Goal: Task Accomplishment & Management: Complete application form

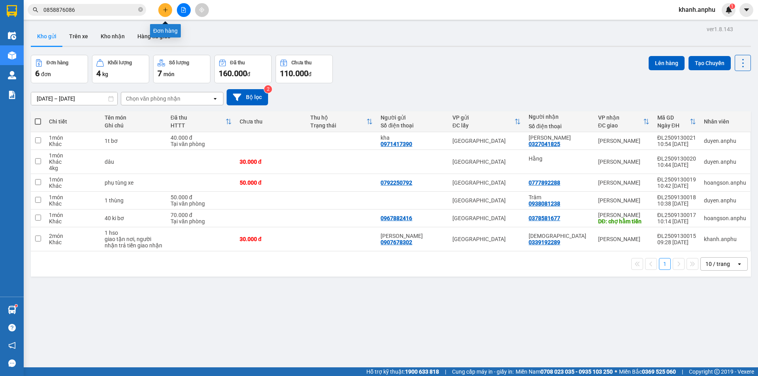
click at [164, 12] on icon "plus" at bounding box center [166, 10] width 6 height 6
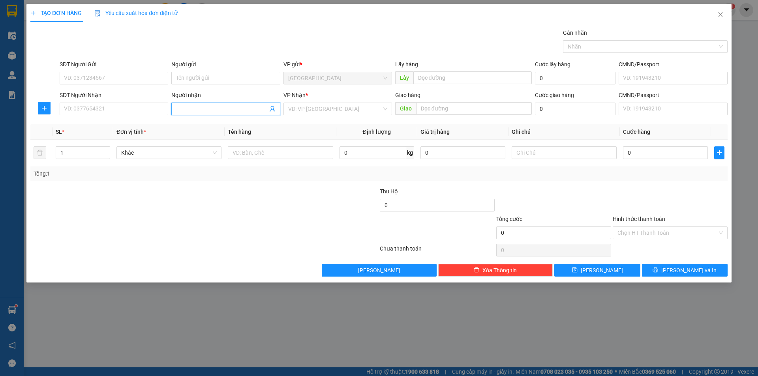
click at [184, 111] on input "Người nhận" at bounding box center [221, 109] width 91 height 9
type input "thơ"
click at [330, 111] on input "search" at bounding box center [335, 109] width 94 height 12
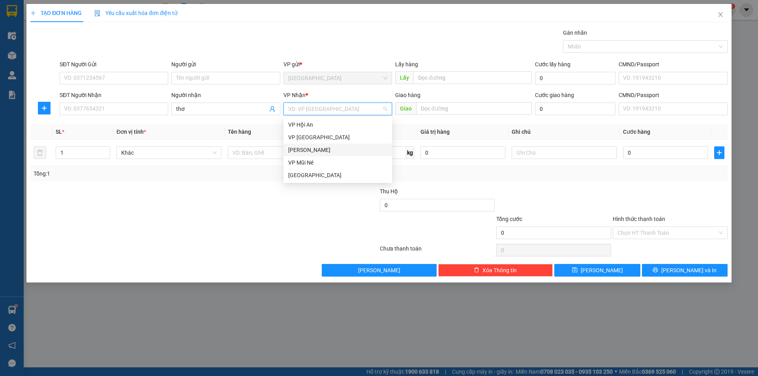
click at [314, 152] on div "[PERSON_NAME]" at bounding box center [337, 150] width 99 height 9
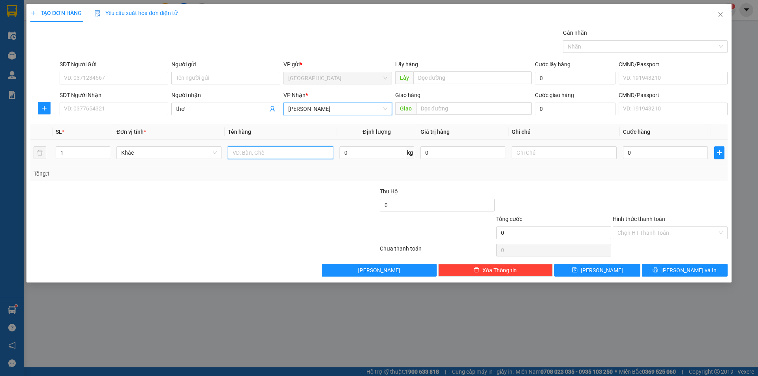
click at [301, 152] on input "text" at bounding box center [280, 152] width 105 height 13
type input "dâu"
click at [378, 155] on input "0" at bounding box center [372, 152] width 67 height 13
type input "3"
type input "30"
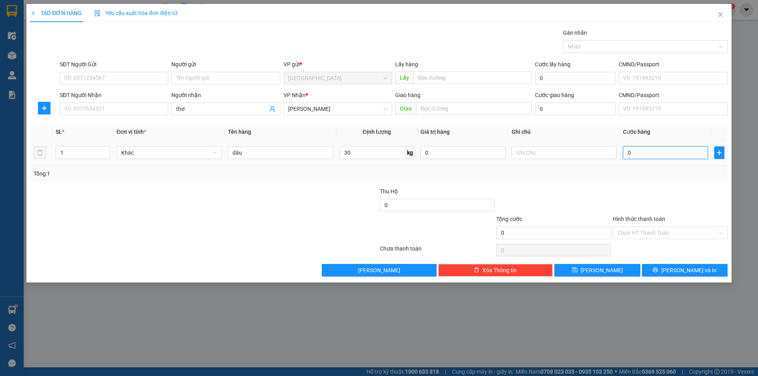
click at [668, 156] on input "0" at bounding box center [665, 152] width 85 height 13
type input "4"
type input "45"
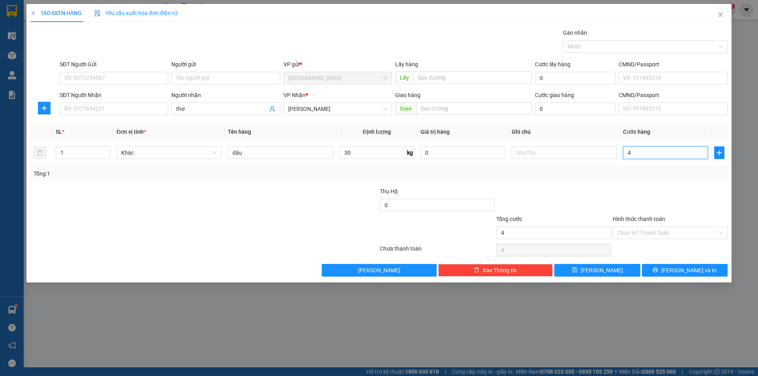
type input "45"
type input "4"
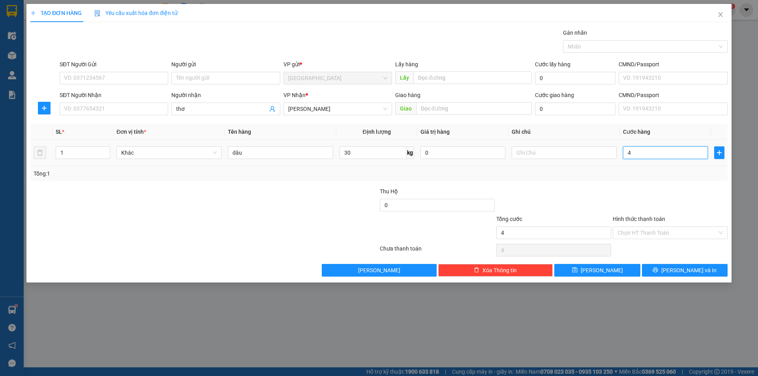
type input "0"
click at [721, 13] on icon "close" at bounding box center [720, 14] width 6 height 6
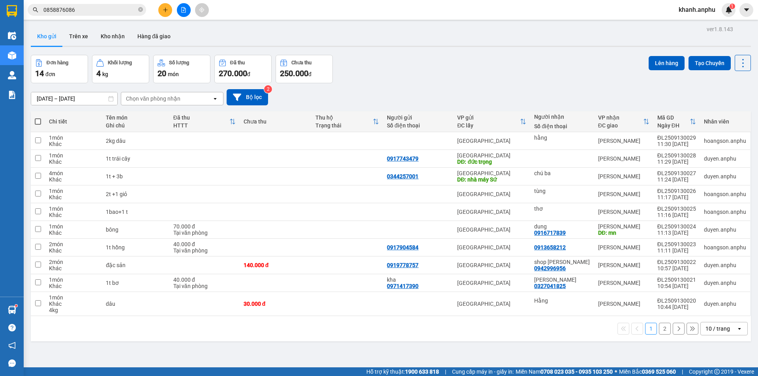
click at [115, 8] on input "0858876086" at bounding box center [89, 10] width 93 height 9
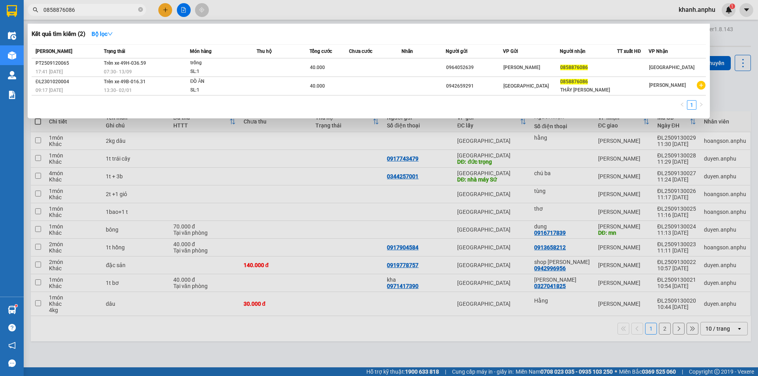
click at [114, 8] on input "0858876086" at bounding box center [89, 10] width 93 height 9
click at [141, 11] on icon "close-circle" at bounding box center [140, 9] width 5 height 5
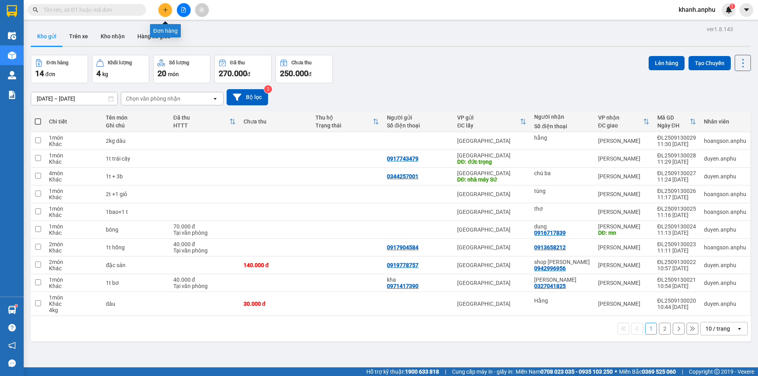
click at [168, 10] on button at bounding box center [165, 10] width 14 height 14
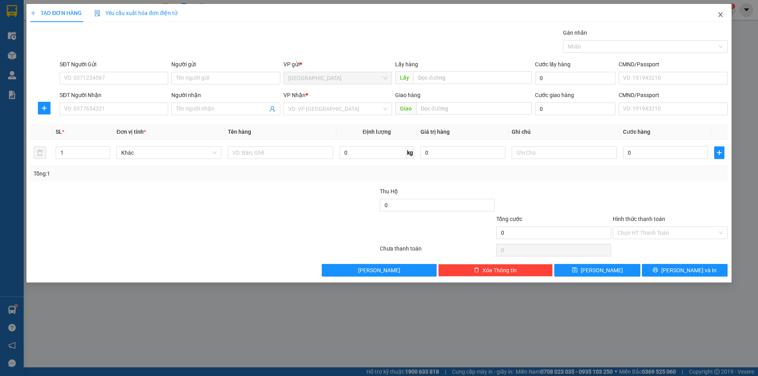
click at [721, 17] on icon "close" at bounding box center [720, 14] width 6 height 6
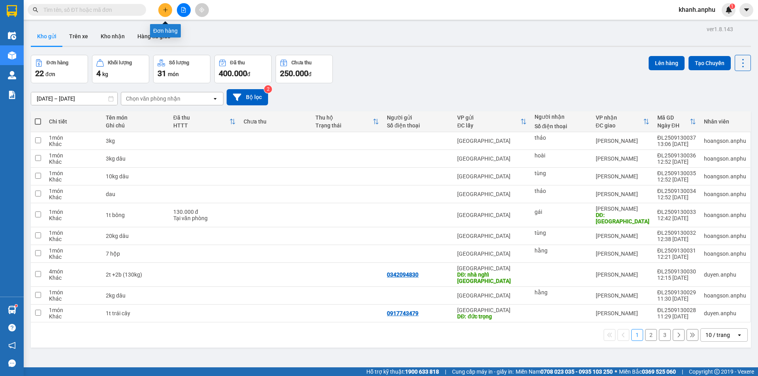
click at [170, 13] on button at bounding box center [165, 10] width 14 height 14
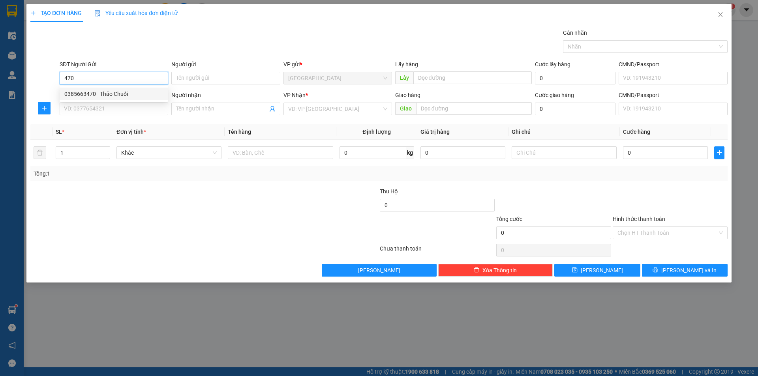
click at [135, 93] on div "0385663470 - Thảo Chuối" at bounding box center [113, 94] width 99 height 9
type input "0385663470"
type input "Thảo Chuối"
type input "trường C2 Ninh Loan"
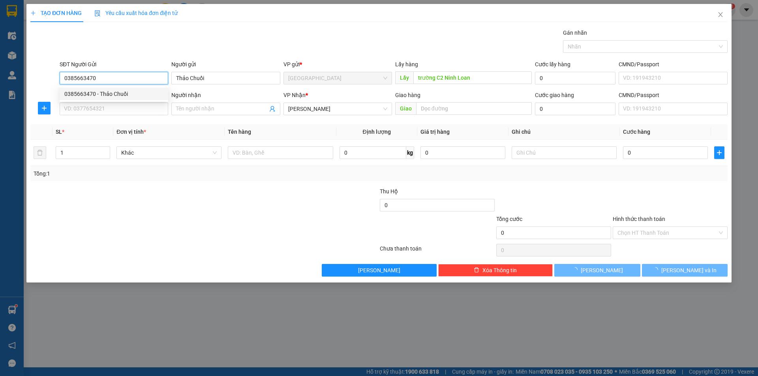
type input "700.000"
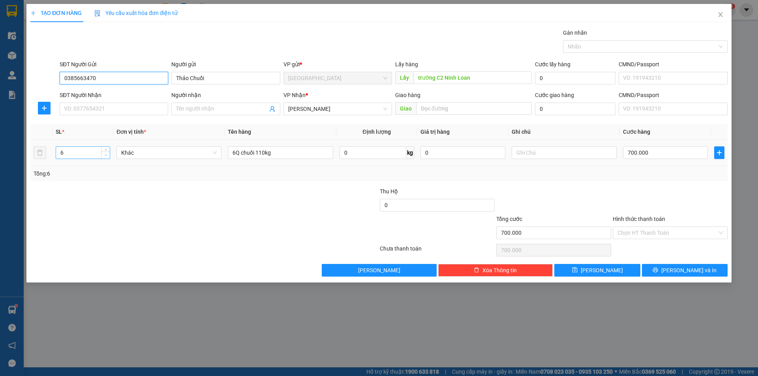
type input "0385663470"
click at [105, 154] on icon "down" at bounding box center [106, 155] width 3 height 3
type input "4"
drag, startPoint x: 105, startPoint y: 154, endPoint x: 110, endPoint y: 159, distance: 6.7
click at [110, 159] on div "4" at bounding box center [83, 153] width 54 height 16
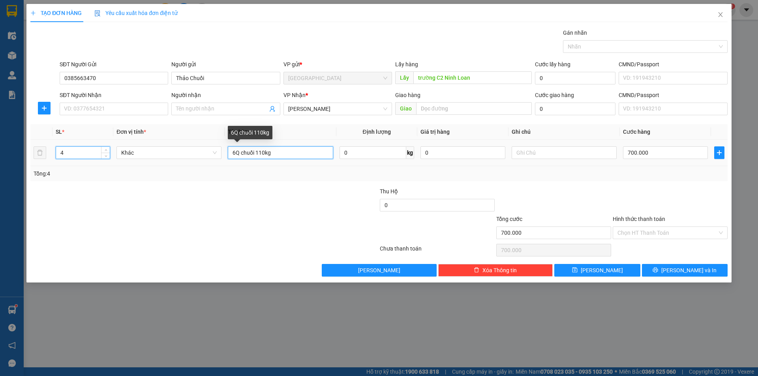
click at [234, 150] on input "6Q chuối 110kg" at bounding box center [280, 152] width 105 height 13
drag, startPoint x: 272, startPoint y: 151, endPoint x: 257, endPoint y: 150, distance: 15.8
click at [257, 150] on input "4Q chuối 110kg" at bounding box center [280, 152] width 105 height 13
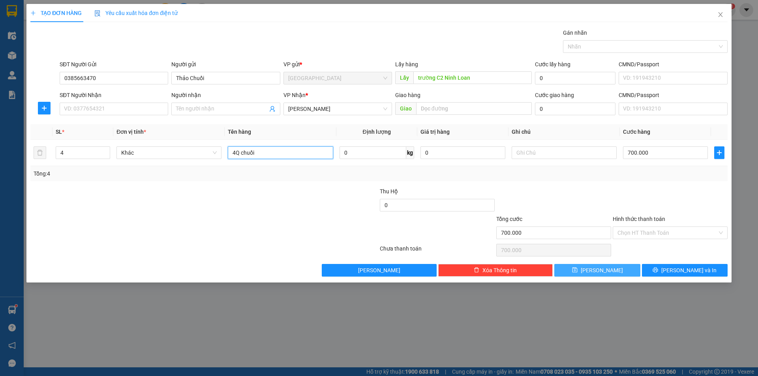
type input "4Q chuối"
click at [594, 274] on button "[PERSON_NAME]" at bounding box center [597, 270] width 86 height 13
type input "0"
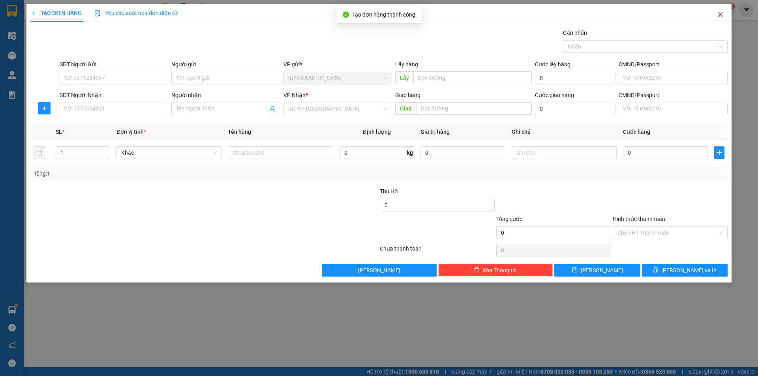
click at [720, 15] on icon "close" at bounding box center [720, 14] width 6 height 6
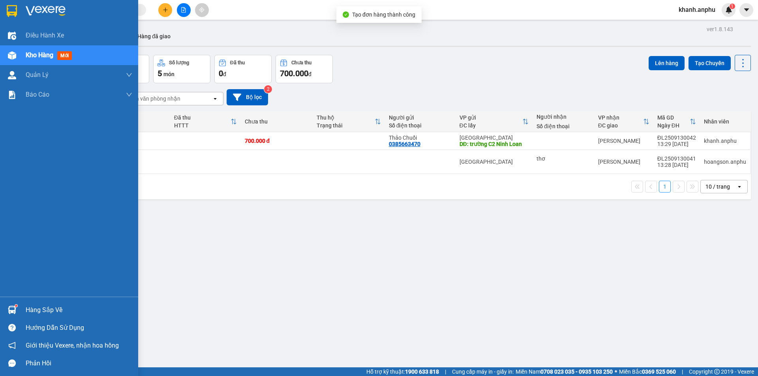
click at [19, 58] on div "Kho hàng mới" at bounding box center [69, 55] width 138 height 20
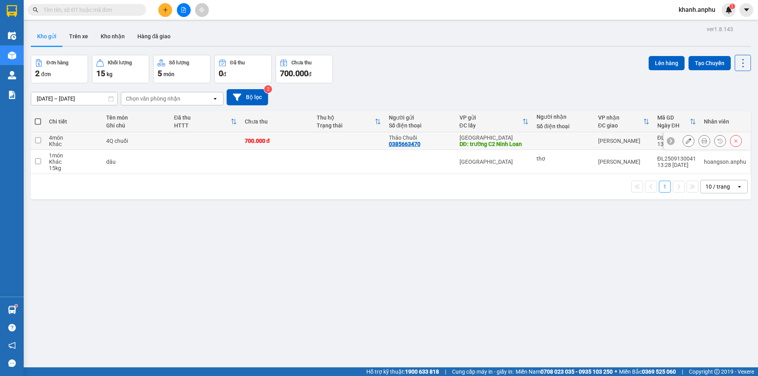
click at [38, 141] on input "checkbox" at bounding box center [38, 140] width 6 height 6
checkbox input "true"
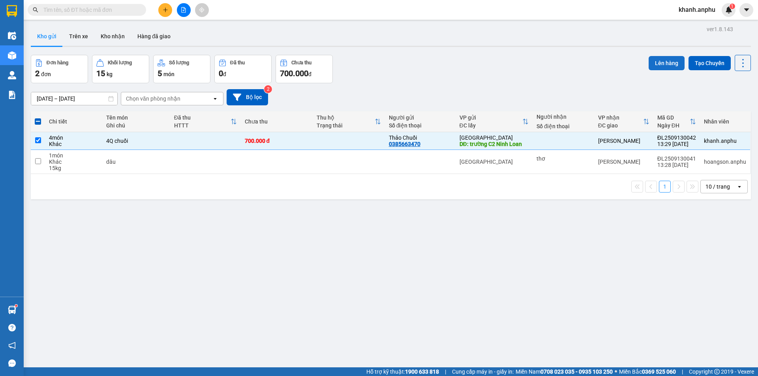
click at [667, 64] on button "Lên hàng" at bounding box center [667, 63] width 36 height 14
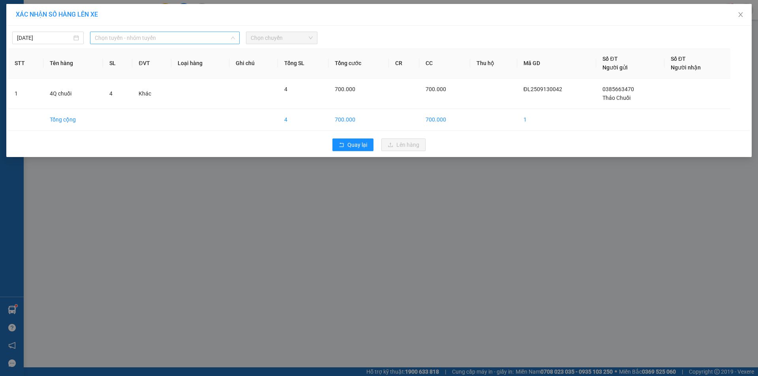
click at [134, 38] on span "Chọn tuyến - nhóm tuyến" at bounding box center [165, 38] width 140 height 12
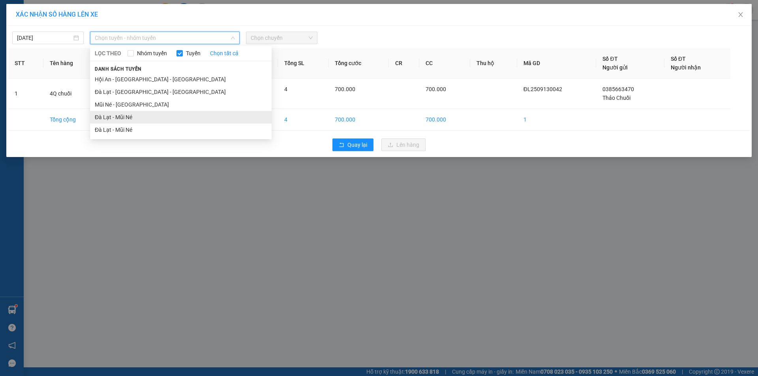
click at [124, 116] on li "Đà Lạt - Mũi Né" at bounding box center [181, 117] width 182 height 13
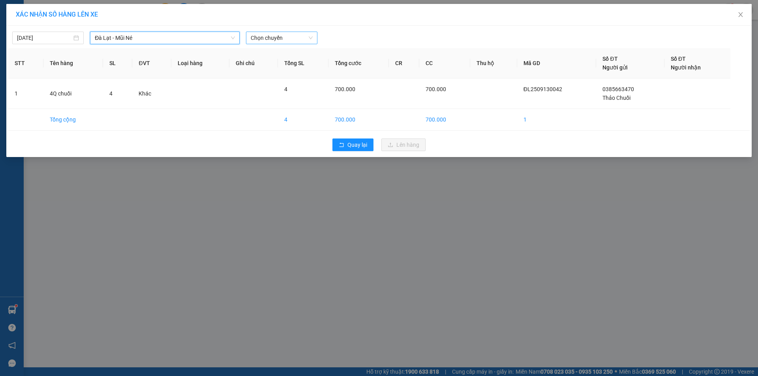
click at [278, 39] on span "Chọn chuyến" at bounding box center [282, 38] width 62 height 12
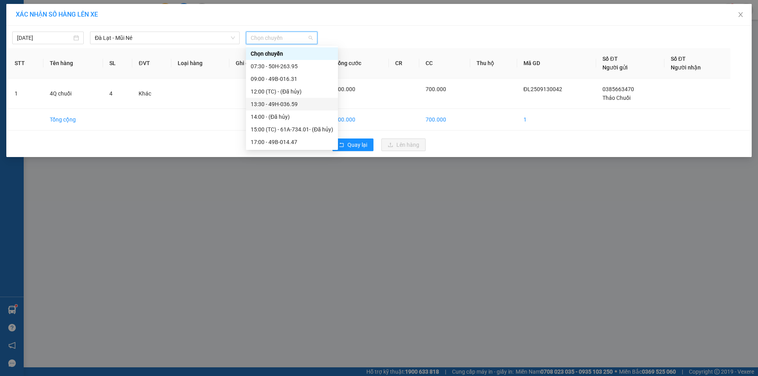
click at [282, 104] on div "13:30 - 49H-036.59" at bounding box center [292, 104] width 83 height 9
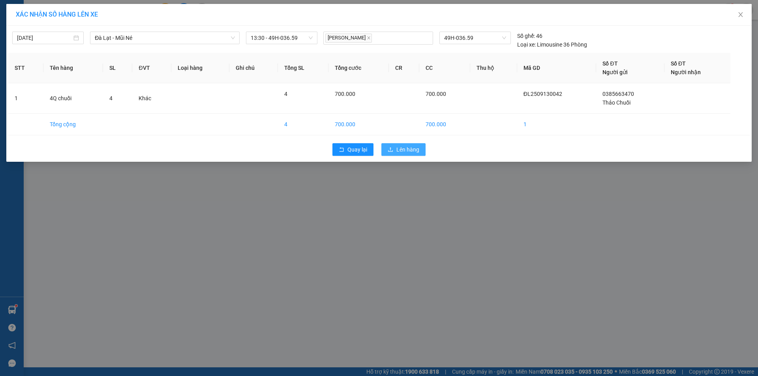
click at [413, 154] on span "Lên hàng" at bounding box center [407, 149] width 23 height 9
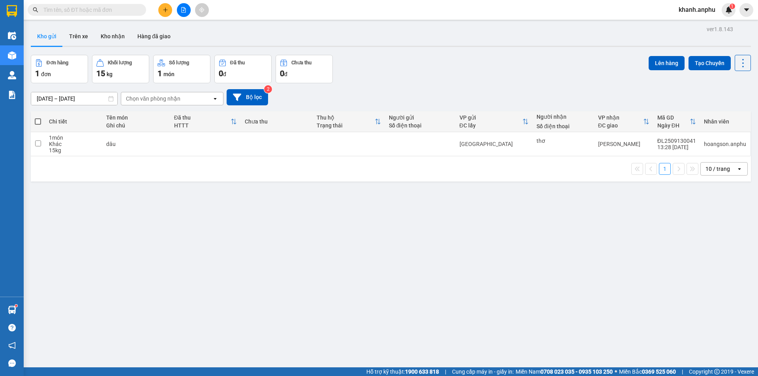
click at [166, 11] on icon "plus" at bounding box center [166, 10] width 6 height 6
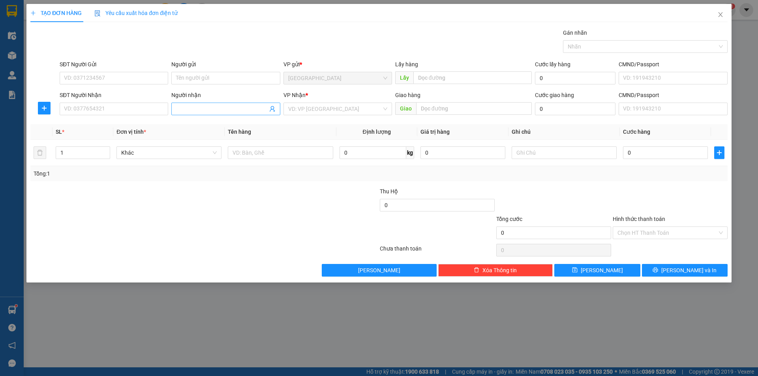
click at [200, 105] on input "Người nhận" at bounding box center [221, 109] width 91 height 9
click at [142, 110] on input "SĐT Người Nhận" at bounding box center [114, 109] width 109 height 13
type input "0338736745"
click at [139, 125] on div "0338736745 - [PERSON_NAME]" at bounding box center [113, 124] width 99 height 9
type input "[PERSON_NAME]"
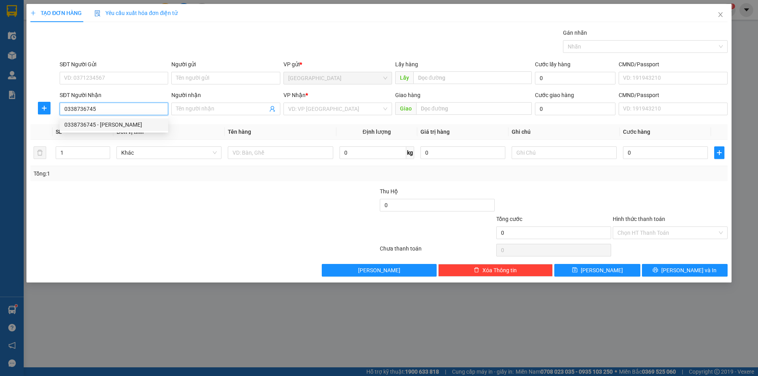
type input "19A HTK"
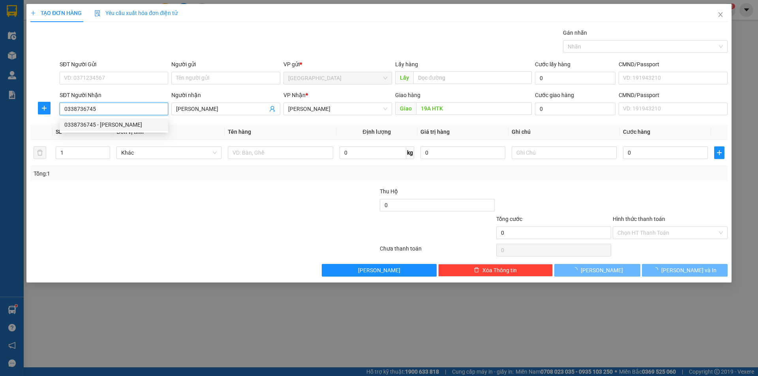
type input "50.000"
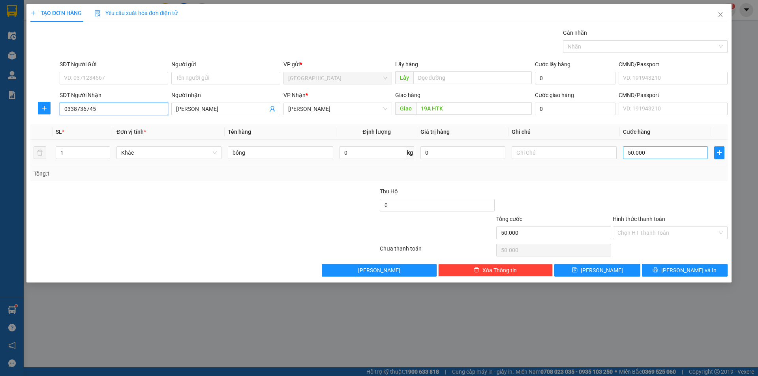
type input "0338736745"
click at [634, 157] on input "50.000" at bounding box center [665, 152] width 85 height 13
type input "6"
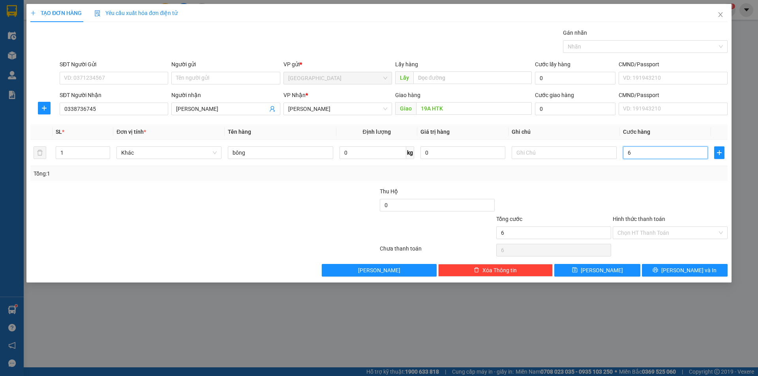
type input "60"
type input "60.000"
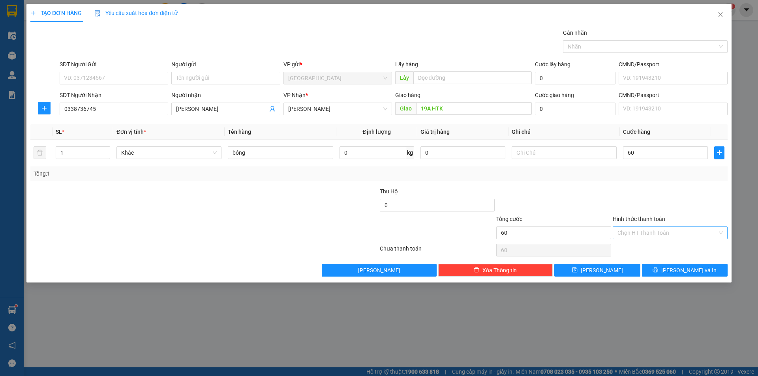
type input "60.000"
click at [667, 237] on input "Hình thức thanh toán" at bounding box center [667, 233] width 100 height 12
click at [661, 249] on div "Tại văn phòng" at bounding box center [669, 248] width 105 height 9
type input "0"
click at [694, 268] on span "[PERSON_NAME] và In" at bounding box center [688, 270] width 55 height 9
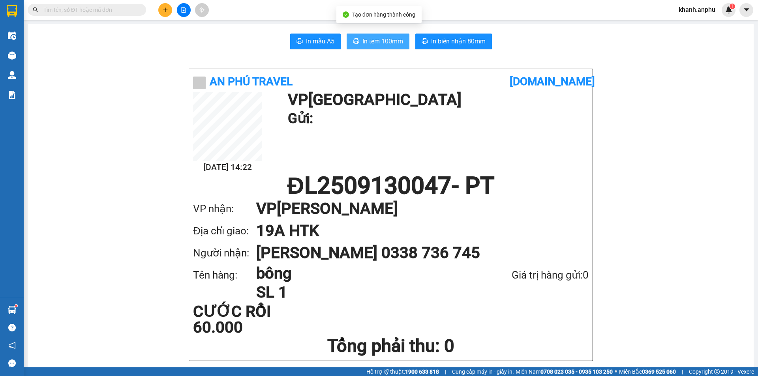
click at [380, 43] on span "In tem 100mm" at bounding box center [382, 41] width 41 height 10
